Goal: Check status: Check status

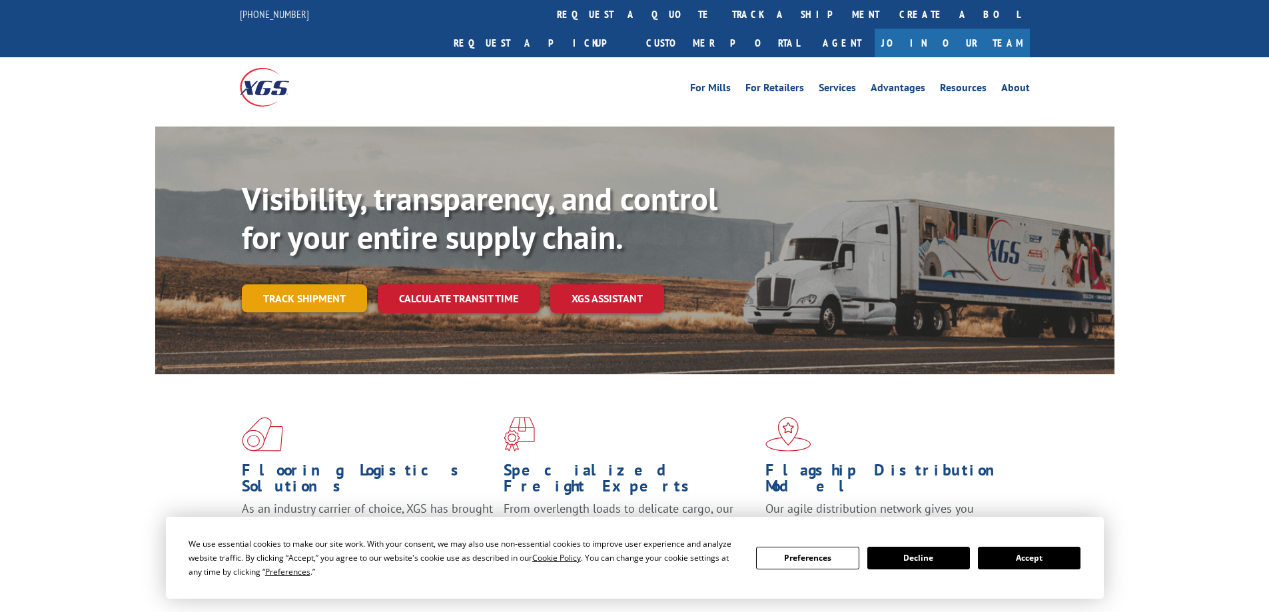
click at [325, 285] on link "Track shipment" at bounding box center [304, 299] width 125 height 28
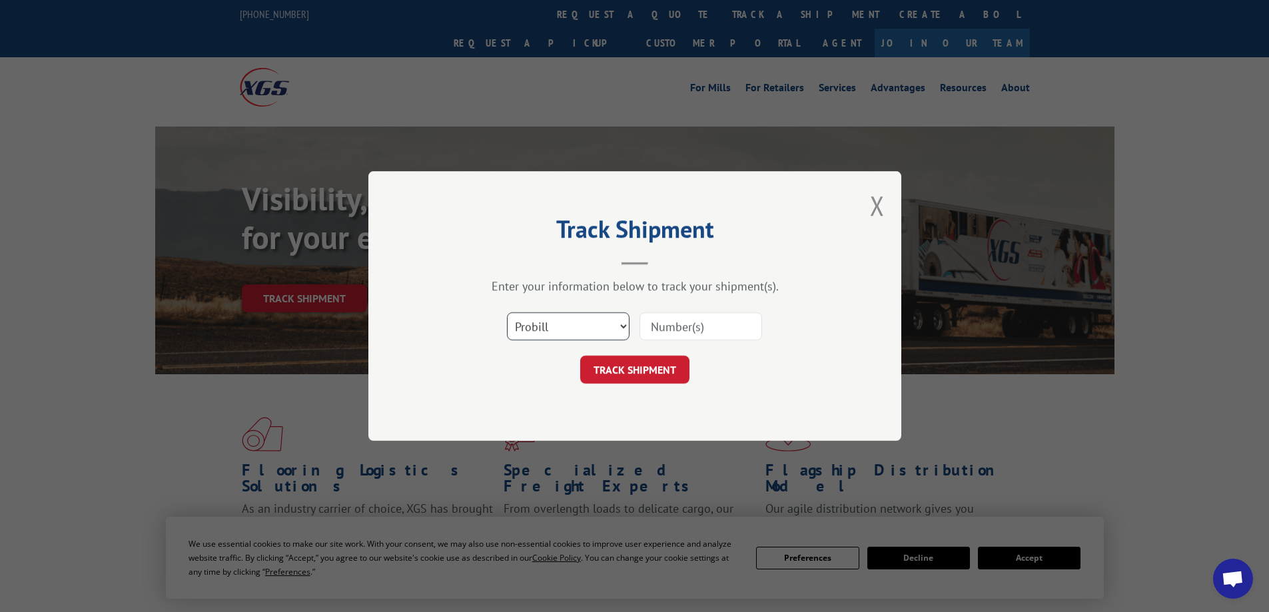
click at [553, 324] on select "Select category... Probill BOL PO" at bounding box center [568, 327] width 123 height 28
select select "po"
click at [507, 313] on select "Select category... Probill BOL PO" at bounding box center [568, 327] width 123 height 28
click at [688, 324] on input at bounding box center [701, 327] width 123 height 28
paste input "17409137"
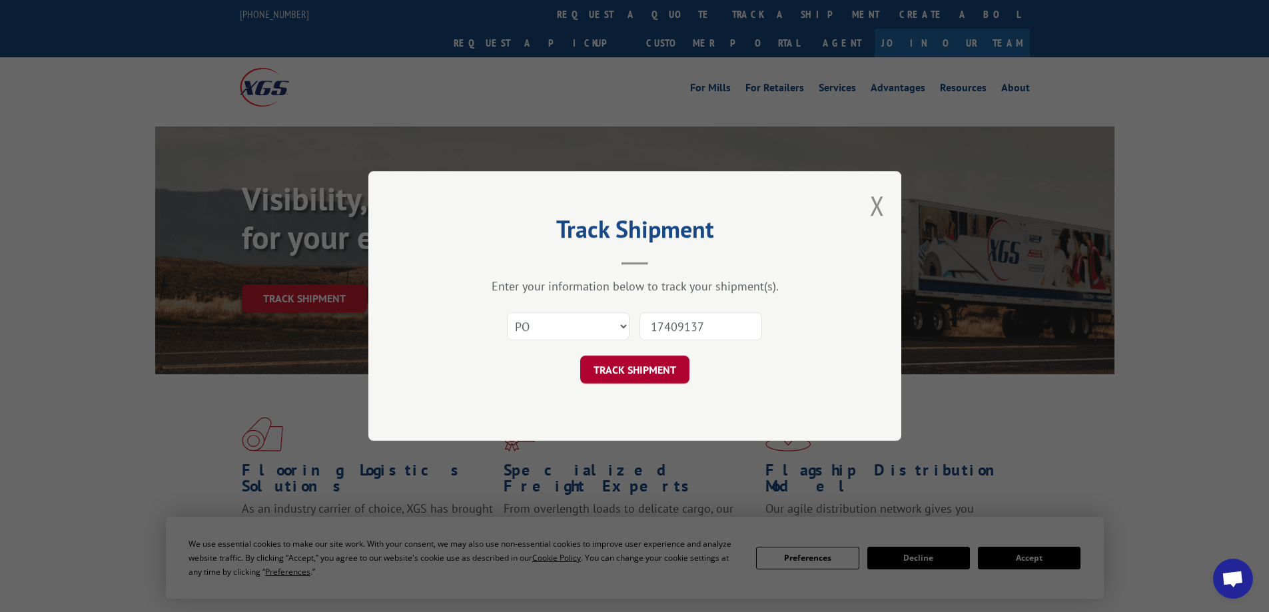
type input "17409137"
click at [654, 370] on button "TRACK SHIPMENT" at bounding box center [634, 370] width 109 height 28
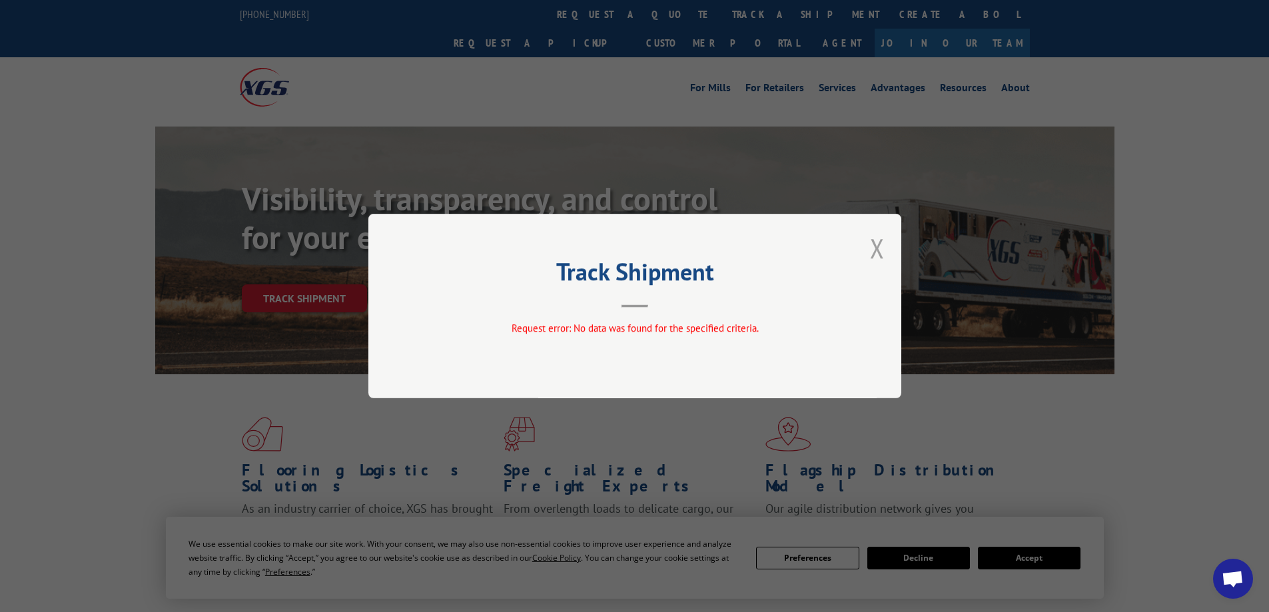
click at [878, 247] on button "Close modal" at bounding box center [877, 248] width 15 height 35
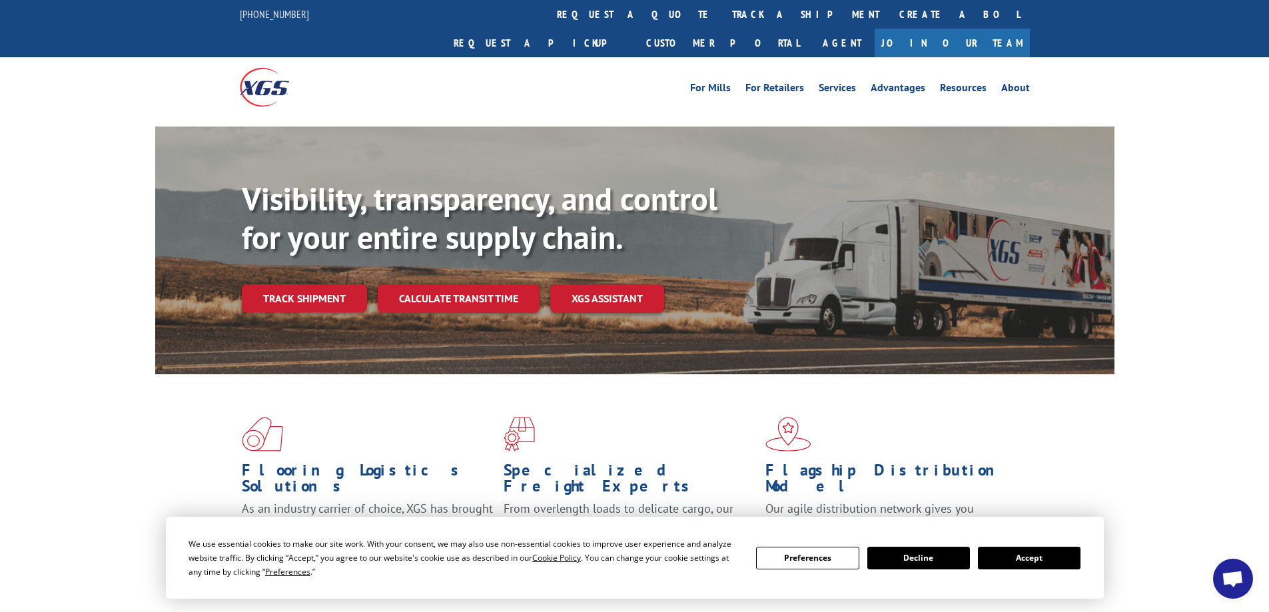
click at [74, 404] on div "Flooring Logistics Solutions As an industry carrier of choice, XGS has brought …" at bounding box center [634, 508] width 1269 height 268
click at [313, 285] on link "Track shipment" at bounding box center [304, 299] width 125 height 28
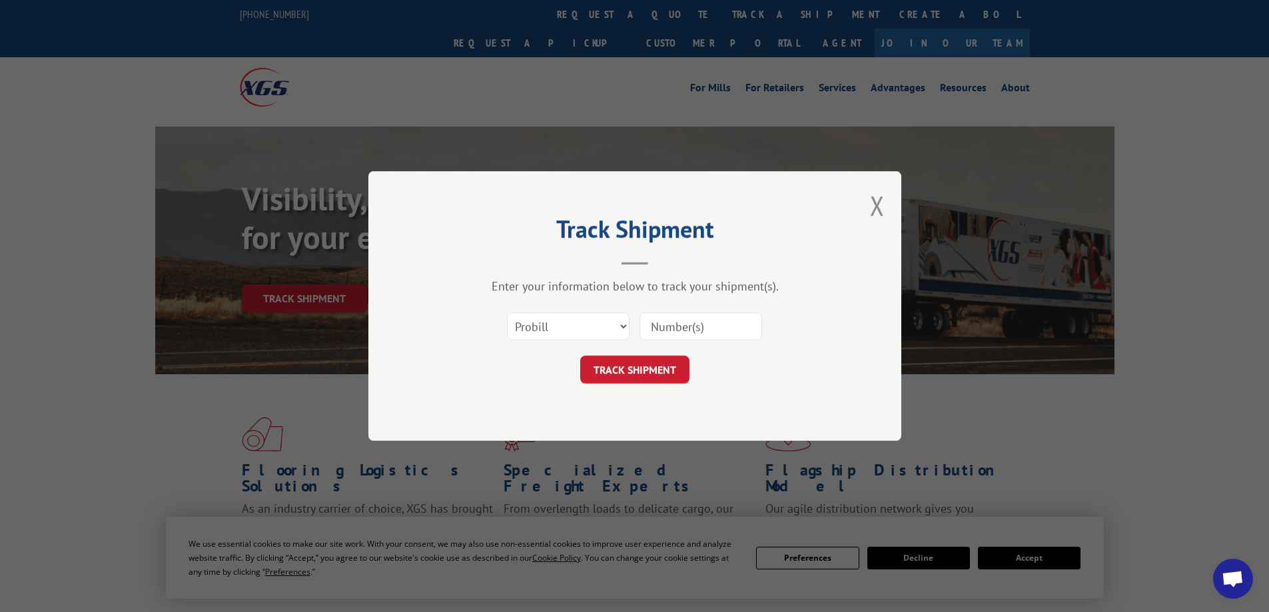
click at [679, 325] on input at bounding box center [701, 327] width 123 height 28
click at [602, 324] on select "Select category... Probill BOL PO" at bounding box center [568, 327] width 123 height 28
select select "po"
click at [507, 313] on select "Select category... Probill BOL PO" at bounding box center [568, 327] width 123 height 28
click at [698, 327] on input at bounding box center [701, 327] width 123 height 28
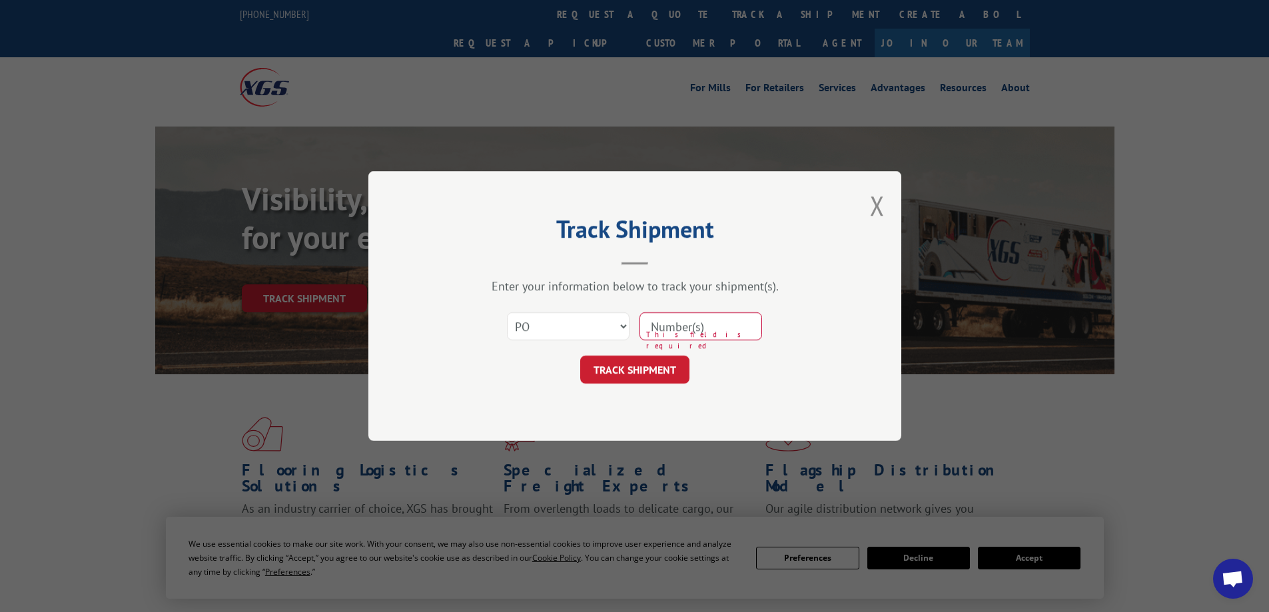
type input "17409137"
click at [651, 368] on button "TRACK SHIPMENT" at bounding box center [634, 370] width 109 height 28
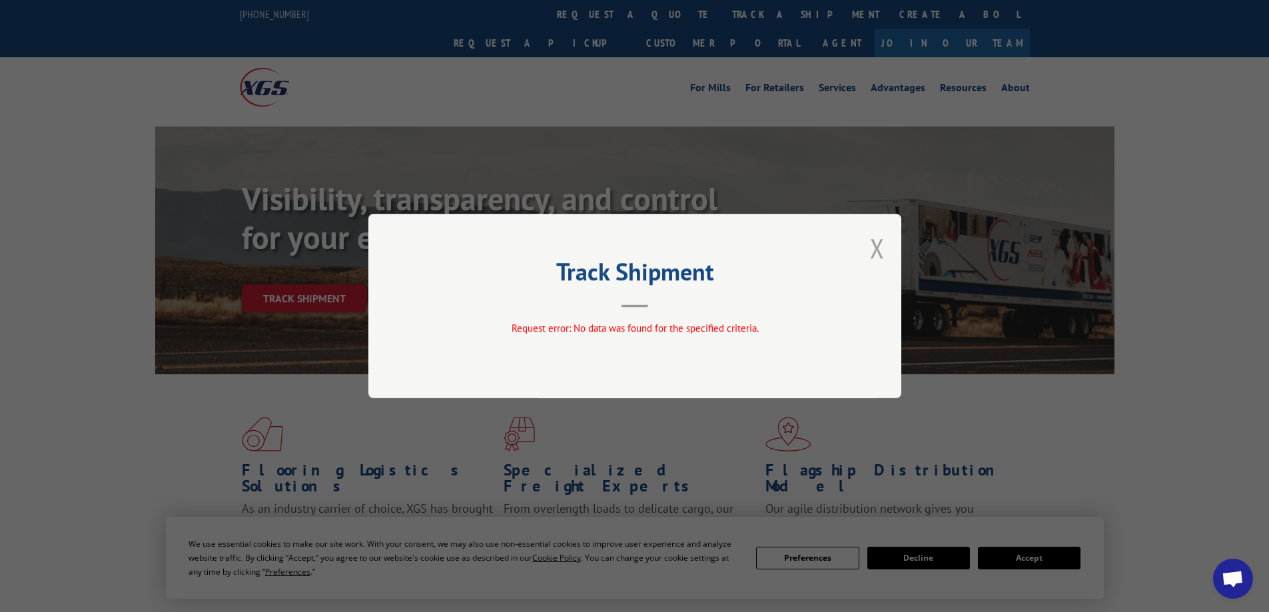
click at [877, 247] on button "Close modal" at bounding box center [877, 248] width 15 height 35
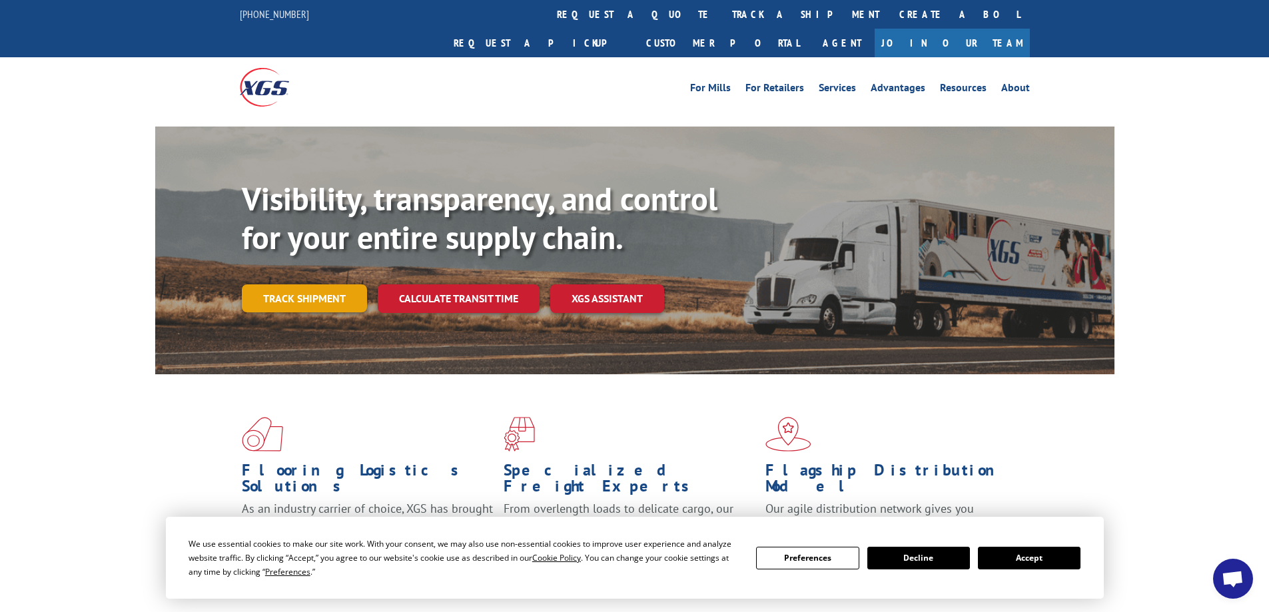
click at [326, 285] on link "Track shipment" at bounding box center [304, 299] width 125 height 28
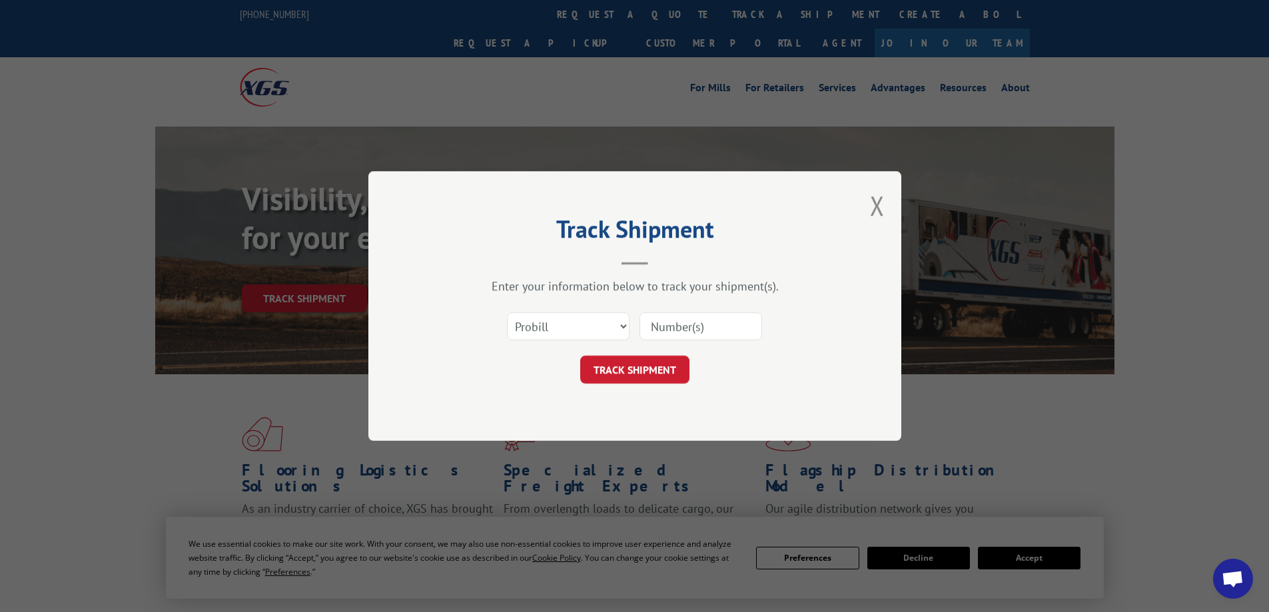
click at [1036, 407] on div "Track Shipment Enter your information below to track your shipment(s). Select c…" at bounding box center [634, 306] width 1269 height 612
click at [580, 319] on select "Select category... Probill BOL PO" at bounding box center [568, 327] width 123 height 28
select select "po"
click at [507, 313] on select "Select category... Probill BOL PO" at bounding box center [568, 327] width 123 height 28
click at [672, 326] on input at bounding box center [701, 327] width 123 height 28
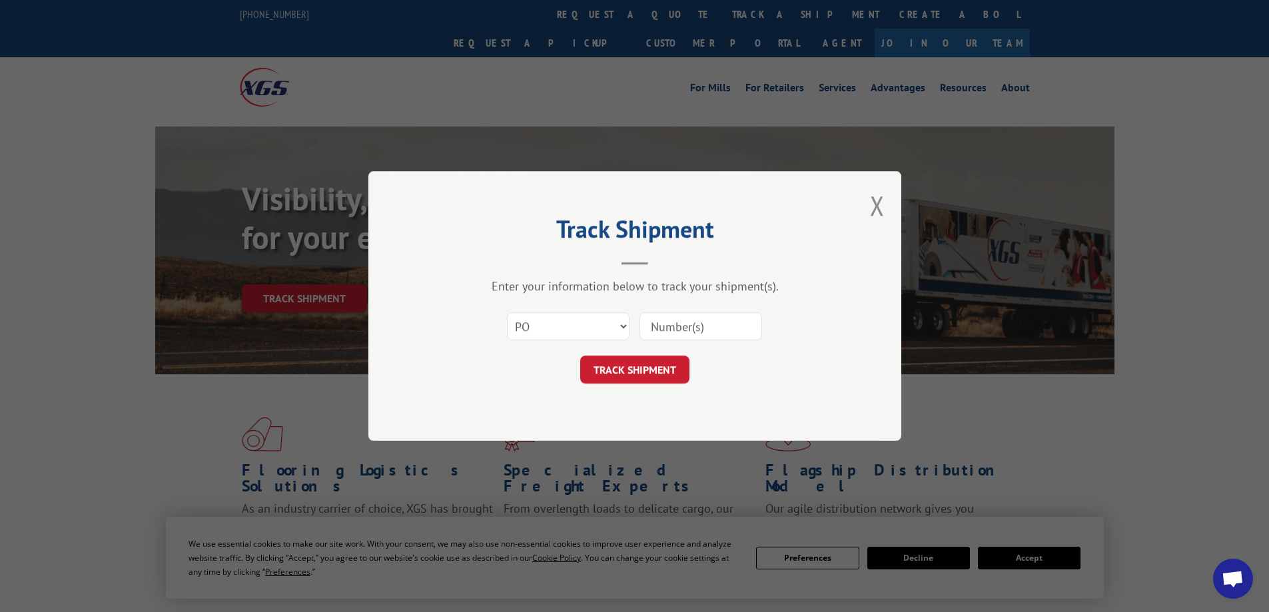
paste input "39547970"
type input "39547970"
click at [654, 370] on button "TRACK SHIPMENT" at bounding box center [634, 370] width 109 height 28
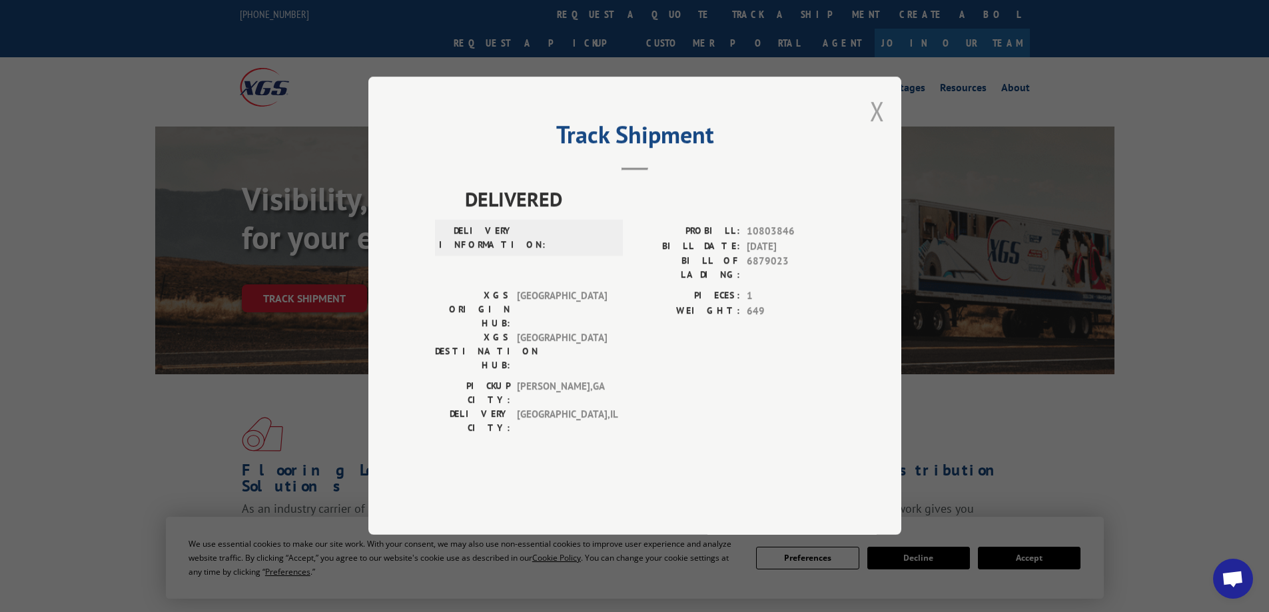
click at [876, 129] on button "Close modal" at bounding box center [877, 110] width 15 height 35
